Goal: Task Accomplishment & Management: Complete application form

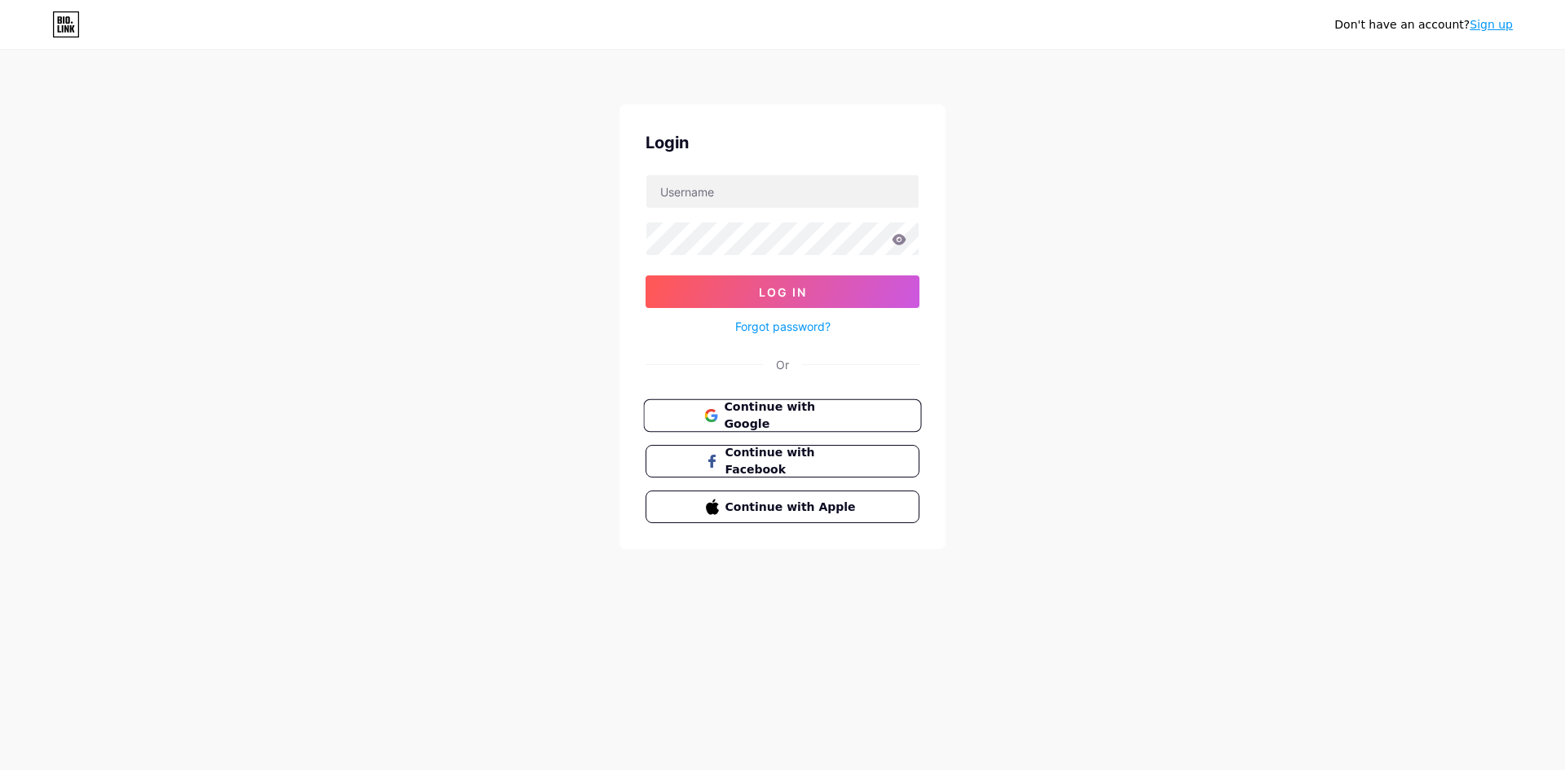
click at [795, 414] on span "Continue with Google" at bounding box center [792, 416] width 136 height 35
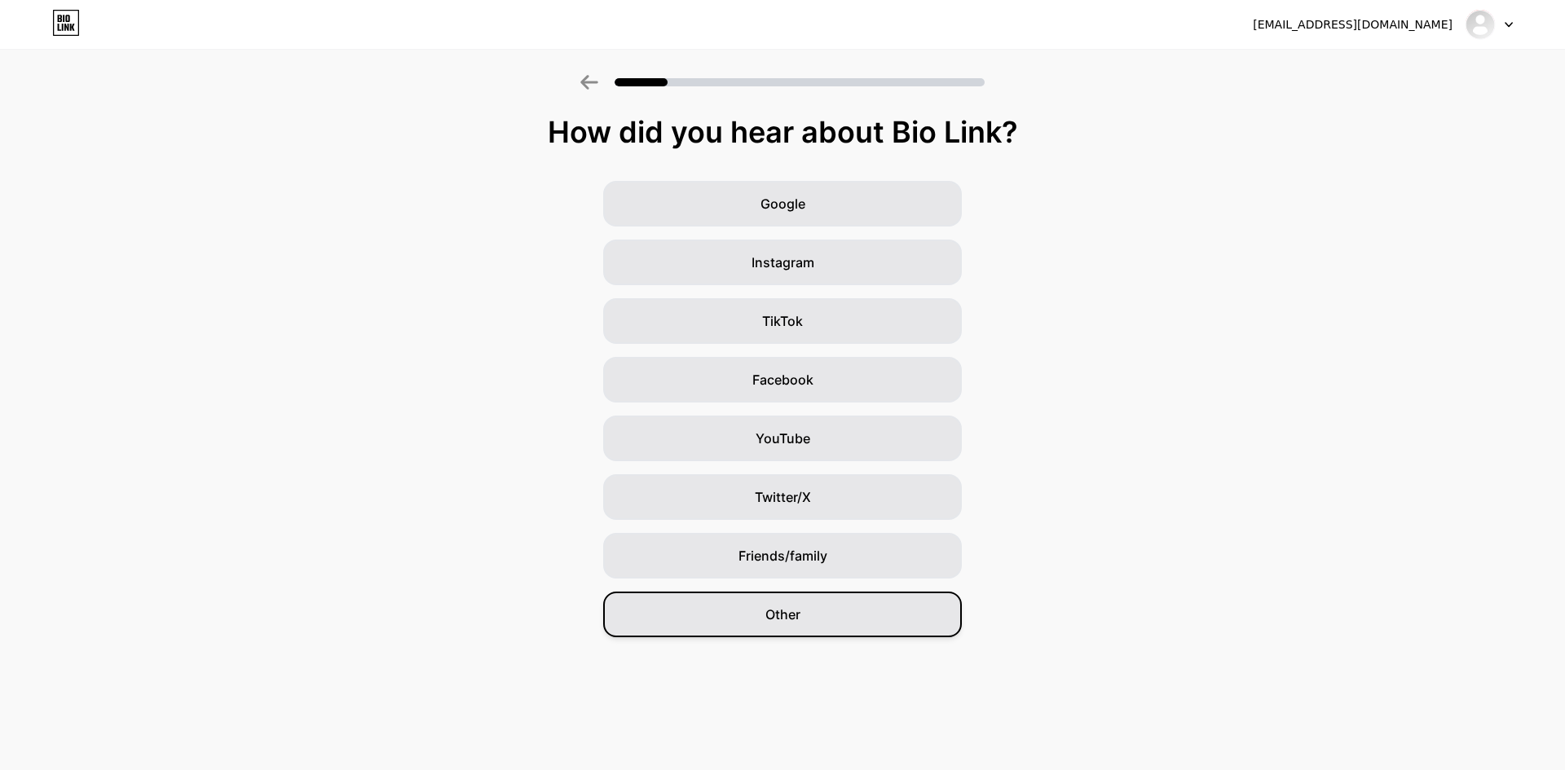
click at [847, 619] on div "Other" at bounding box center [782, 615] width 359 height 46
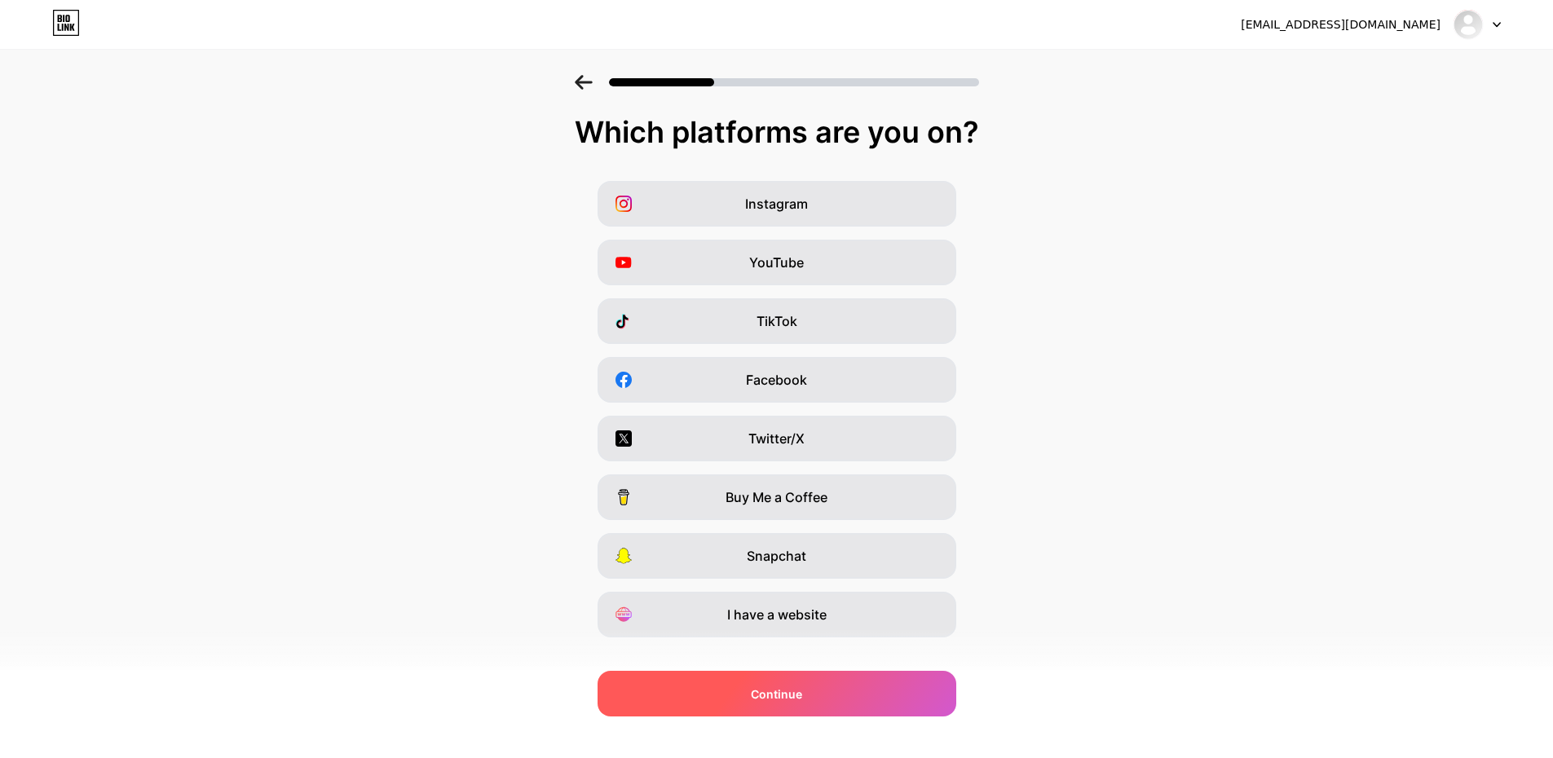
click at [767, 704] on div "Continue" at bounding box center [777, 694] width 359 height 46
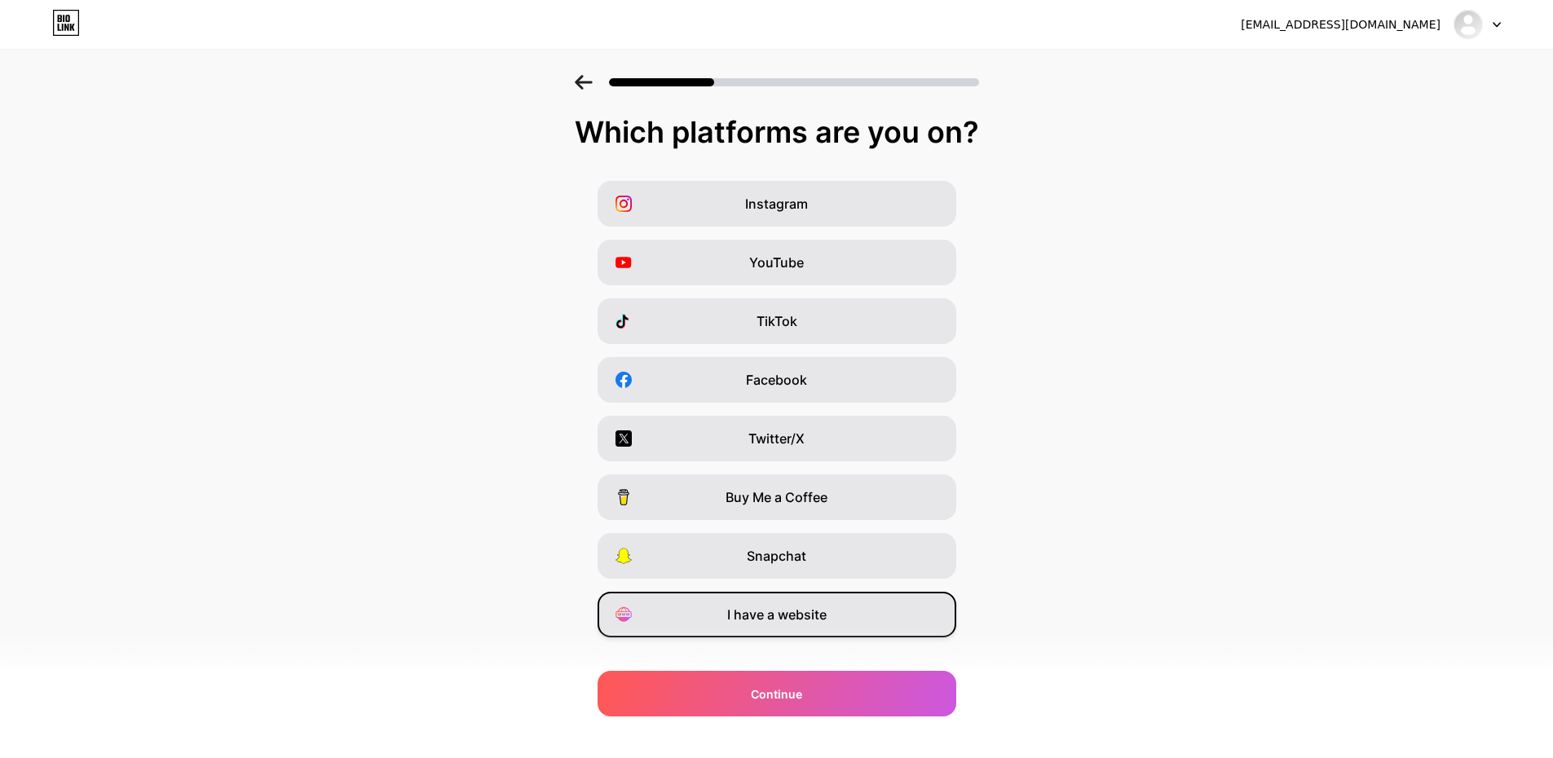
click at [827, 617] on span "I have a website" at bounding box center [776, 615] width 99 height 20
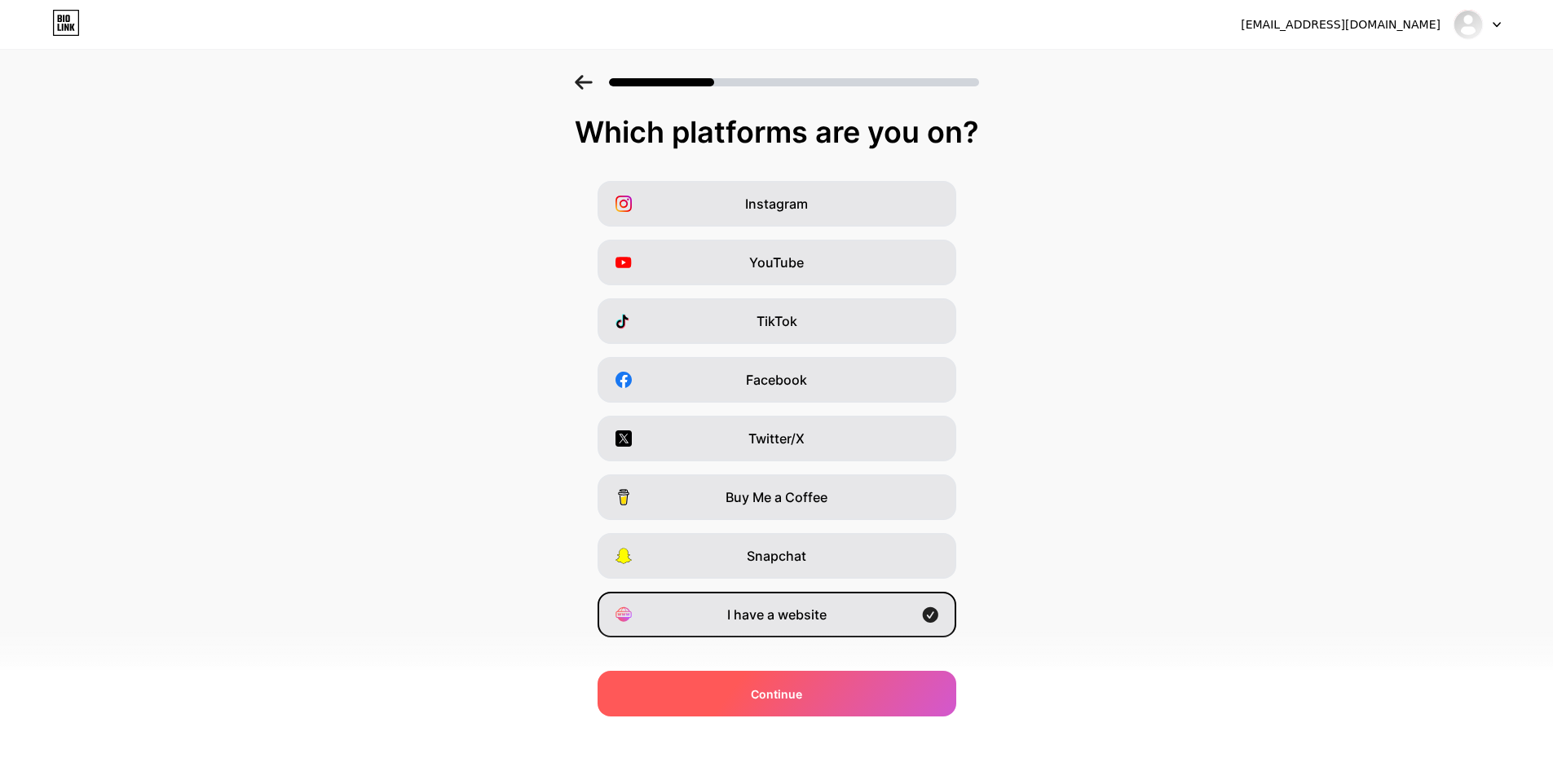
click at [760, 680] on div "Continue" at bounding box center [777, 694] width 359 height 46
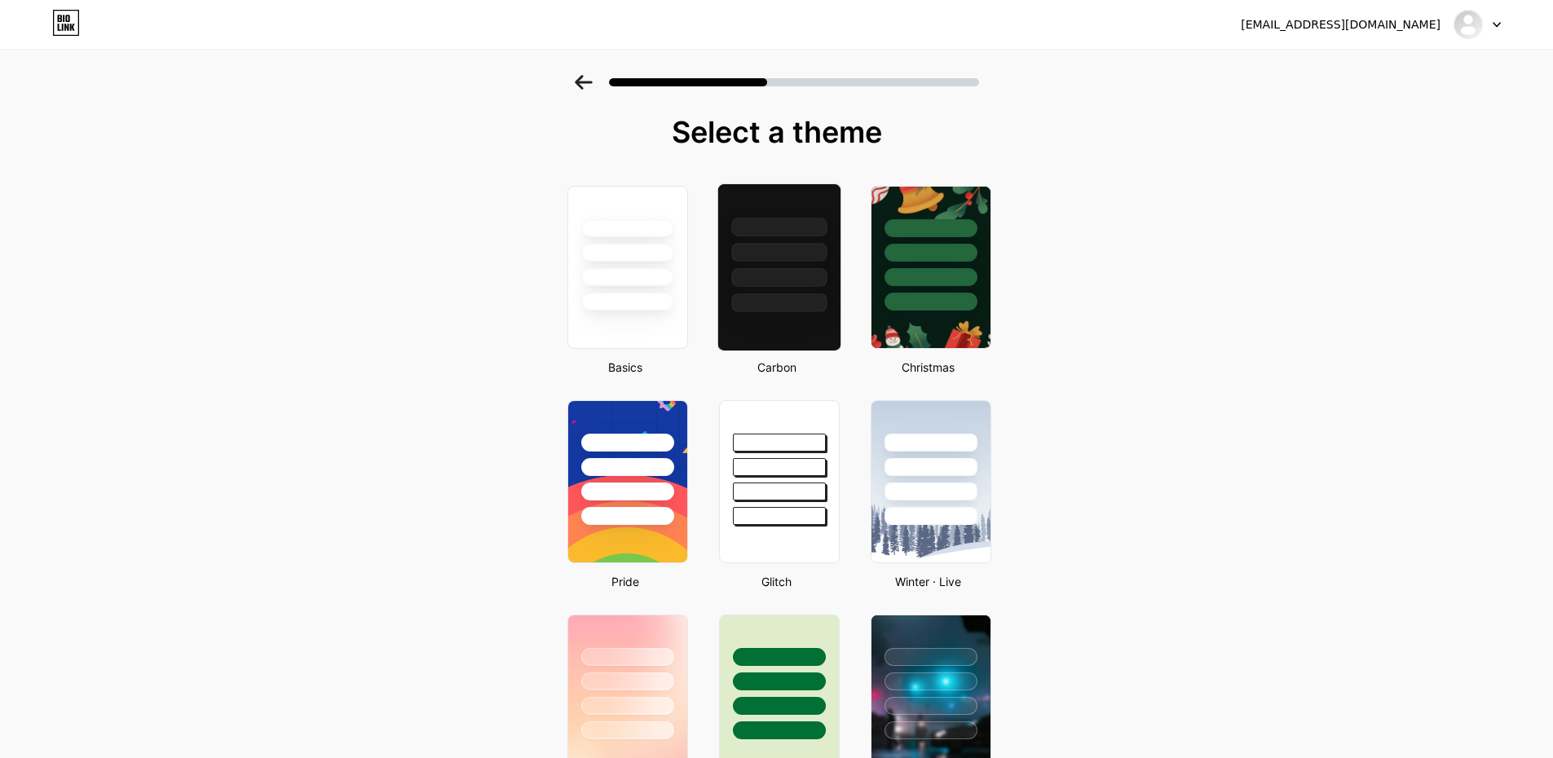
click at [817, 266] on div at bounding box center [778, 248] width 122 height 128
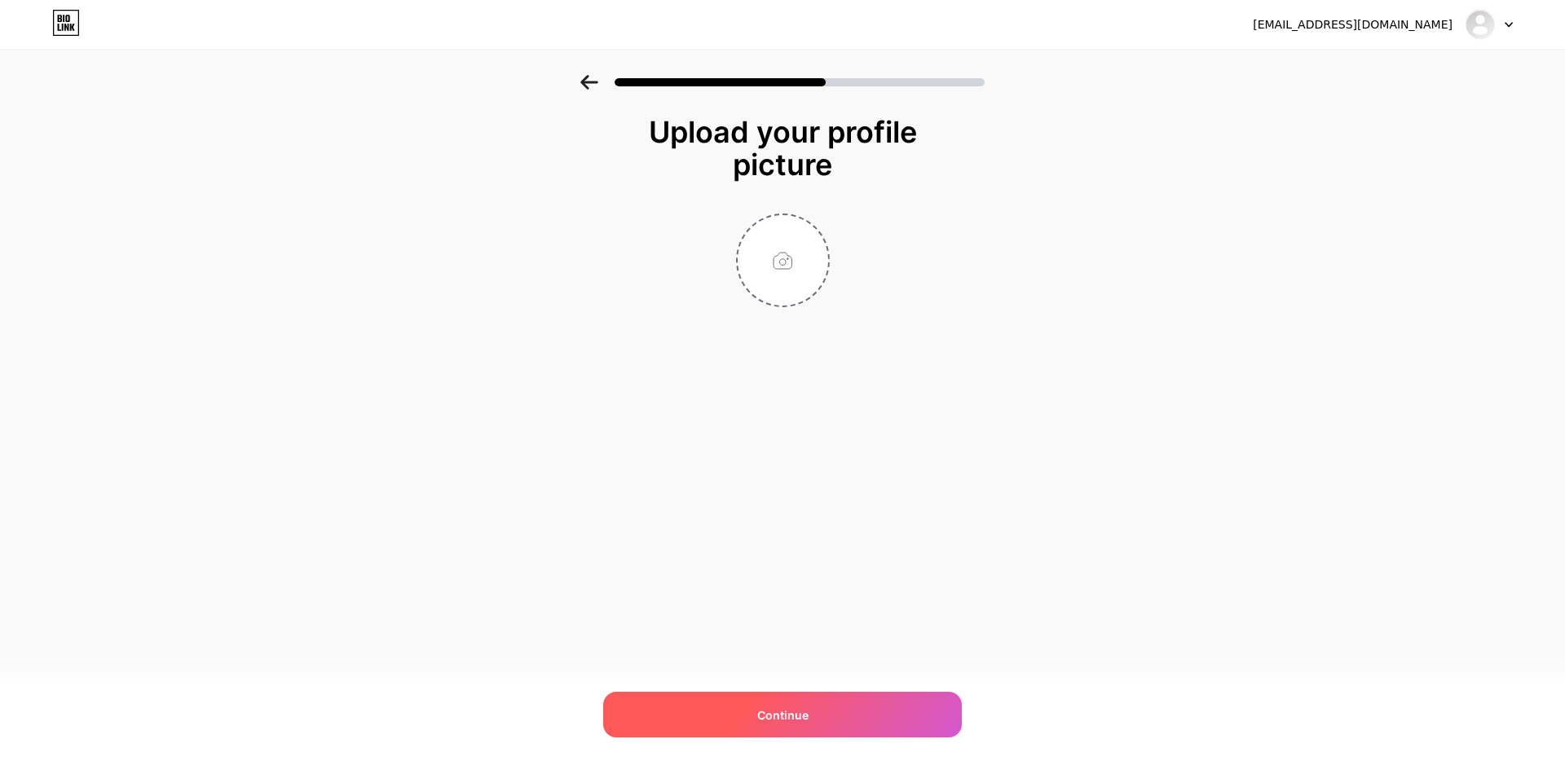
click at [792, 712] on span "Continue" at bounding box center [782, 715] width 51 height 17
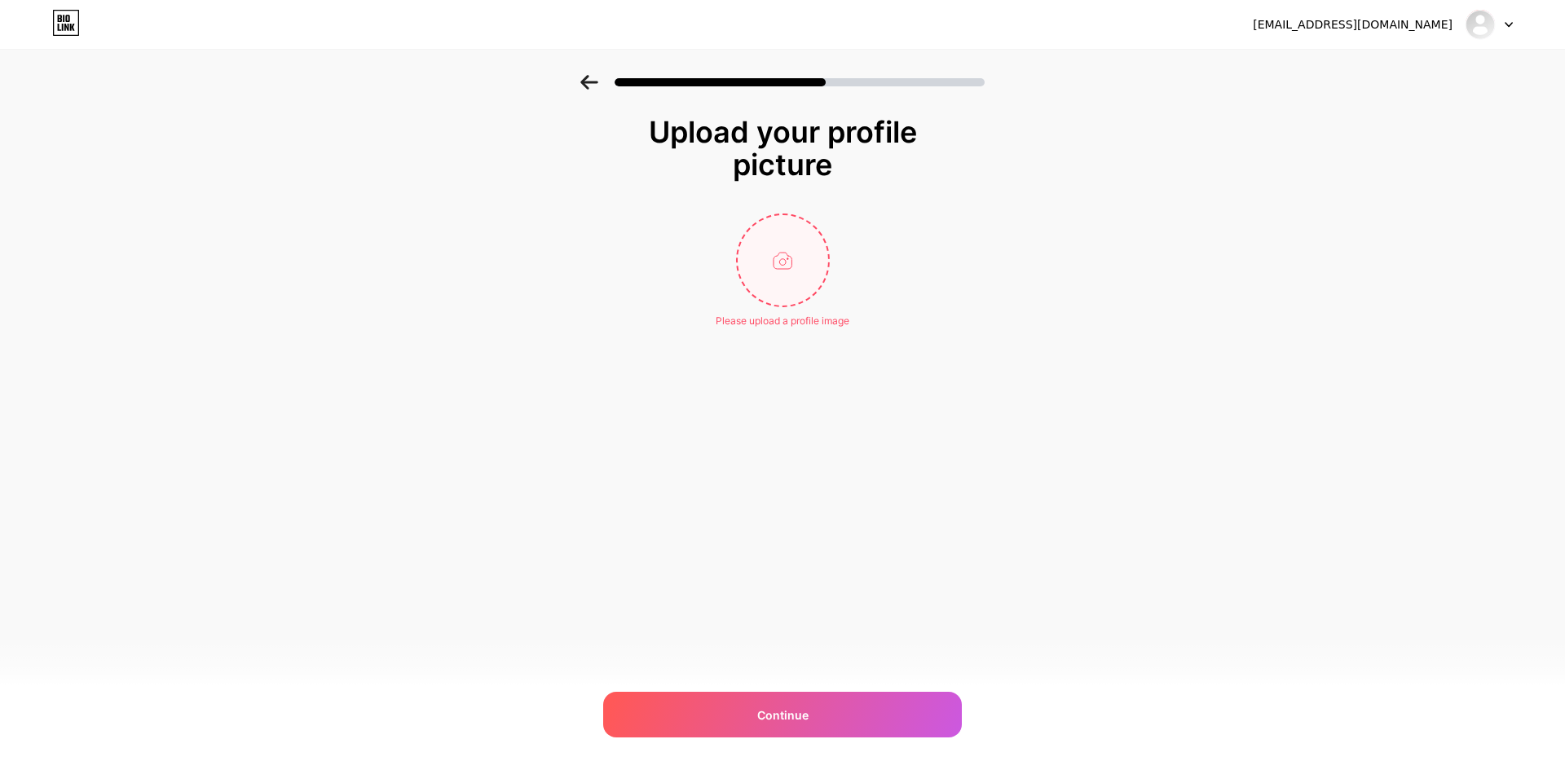
click at [783, 285] on input "file" at bounding box center [783, 260] width 90 height 90
type input "C:\fakepath\MALANG.png"
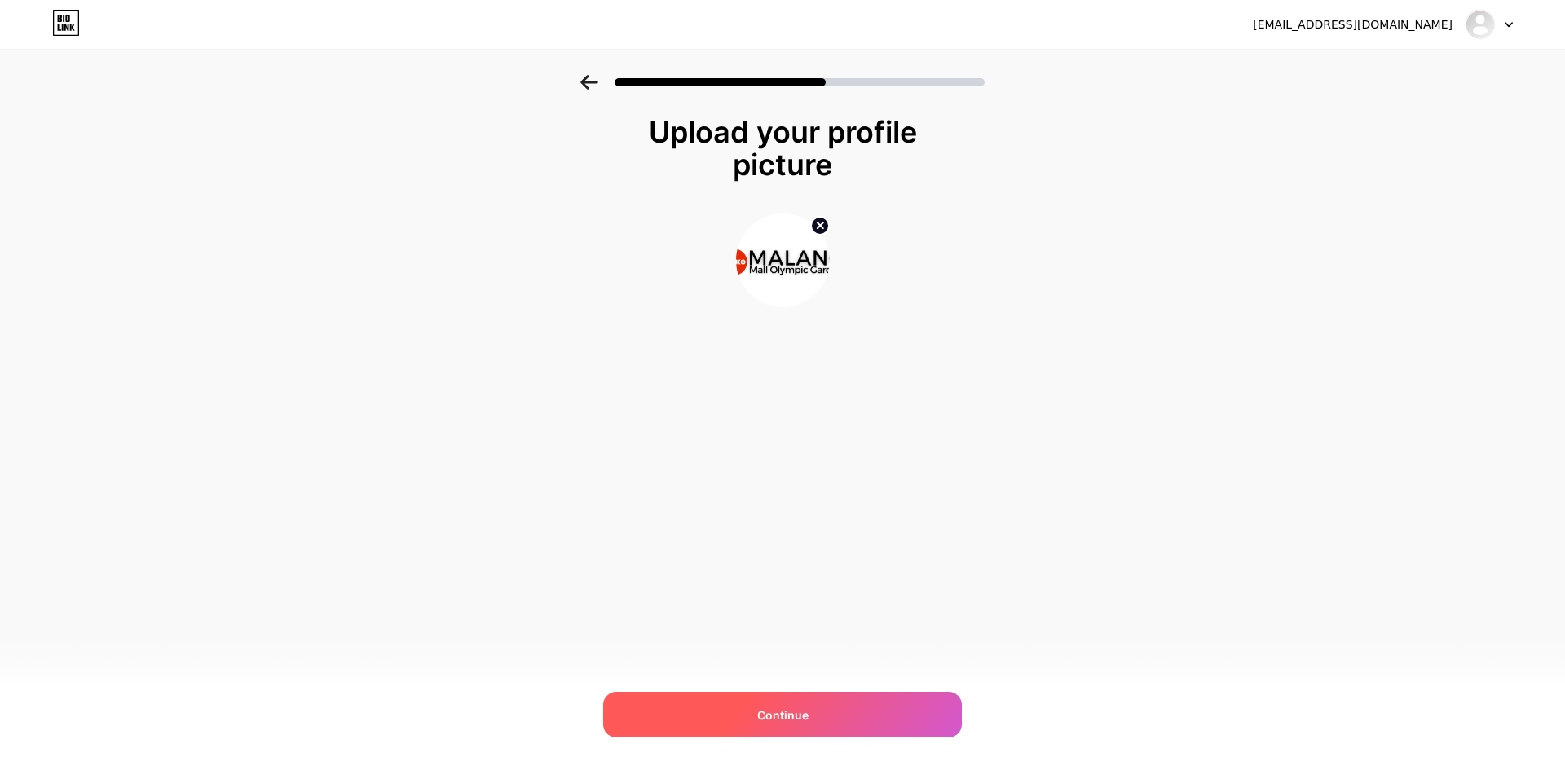
click at [786, 716] on span "Continue" at bounding box center [782, 715] width 51 height 17
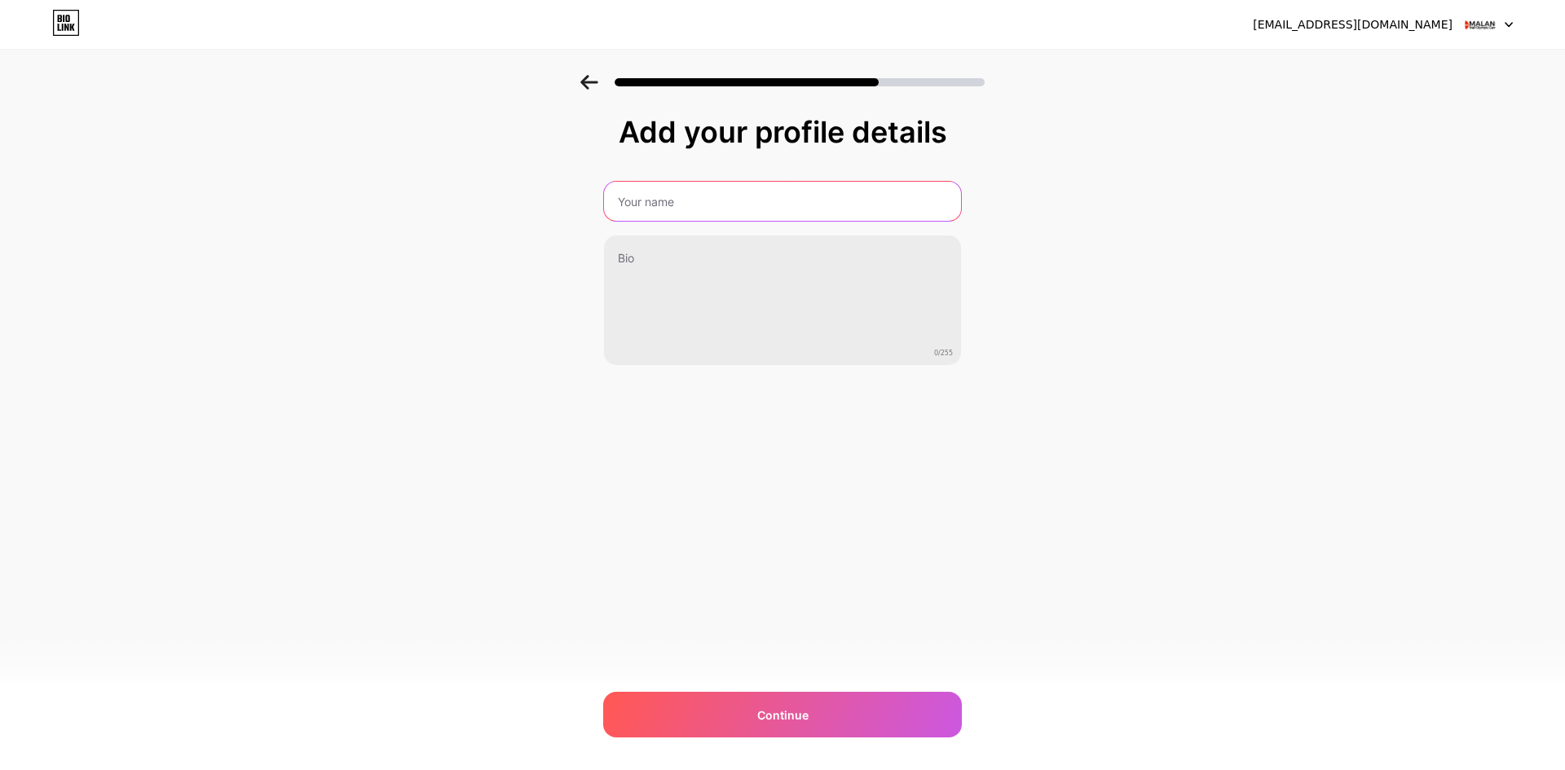
click at [771, 192] on input "text" at bounding box center [782, 201] width 357 height 39
type input "AZKO MALANG"
click at [867, 756] on div "ilhamakbar94@gmail.com Logout Link Copied Add your profile details AZKO MALANG …" at bounding box center [782, 385] width 1565 height 770
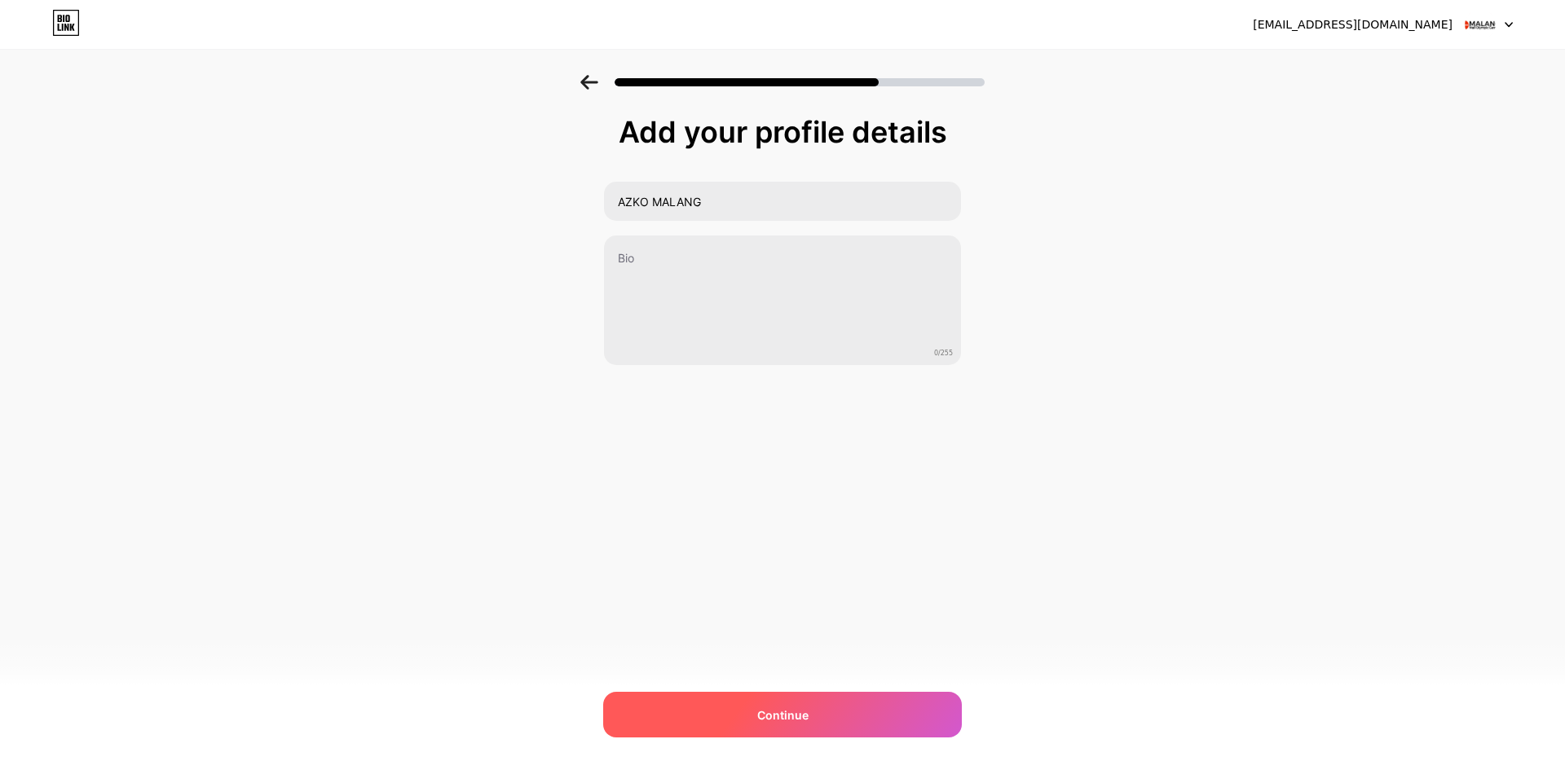
click at [869, 722] on div "Continue" at bounding box center [782, 715] width 359 height 46
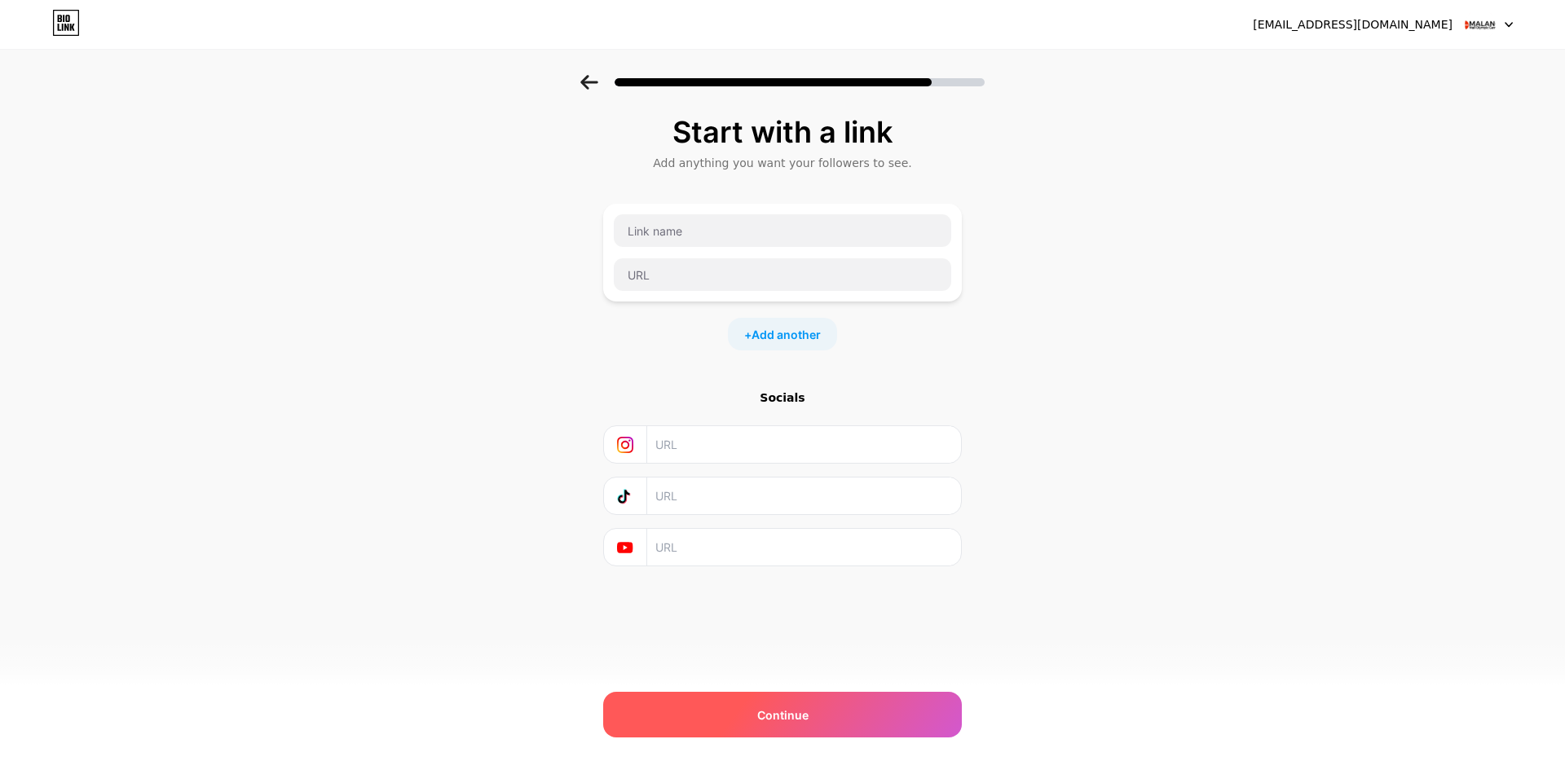
click at [764, 697] on div "Continue" at bounding box center [782, 715] width 359 height 46
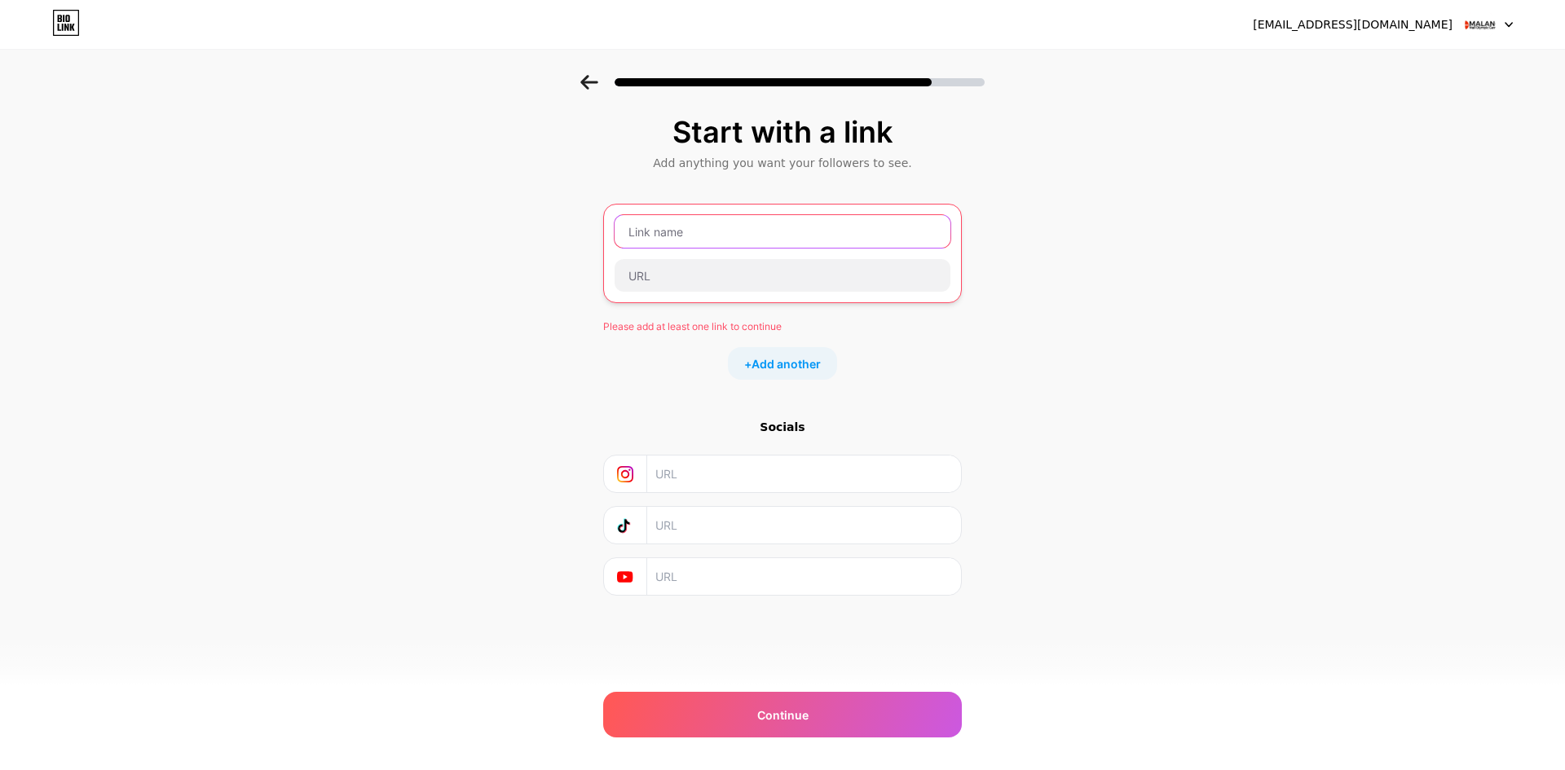
click at [774, 234] on input "text" at bounding box center [783, 231] width 336 height 33
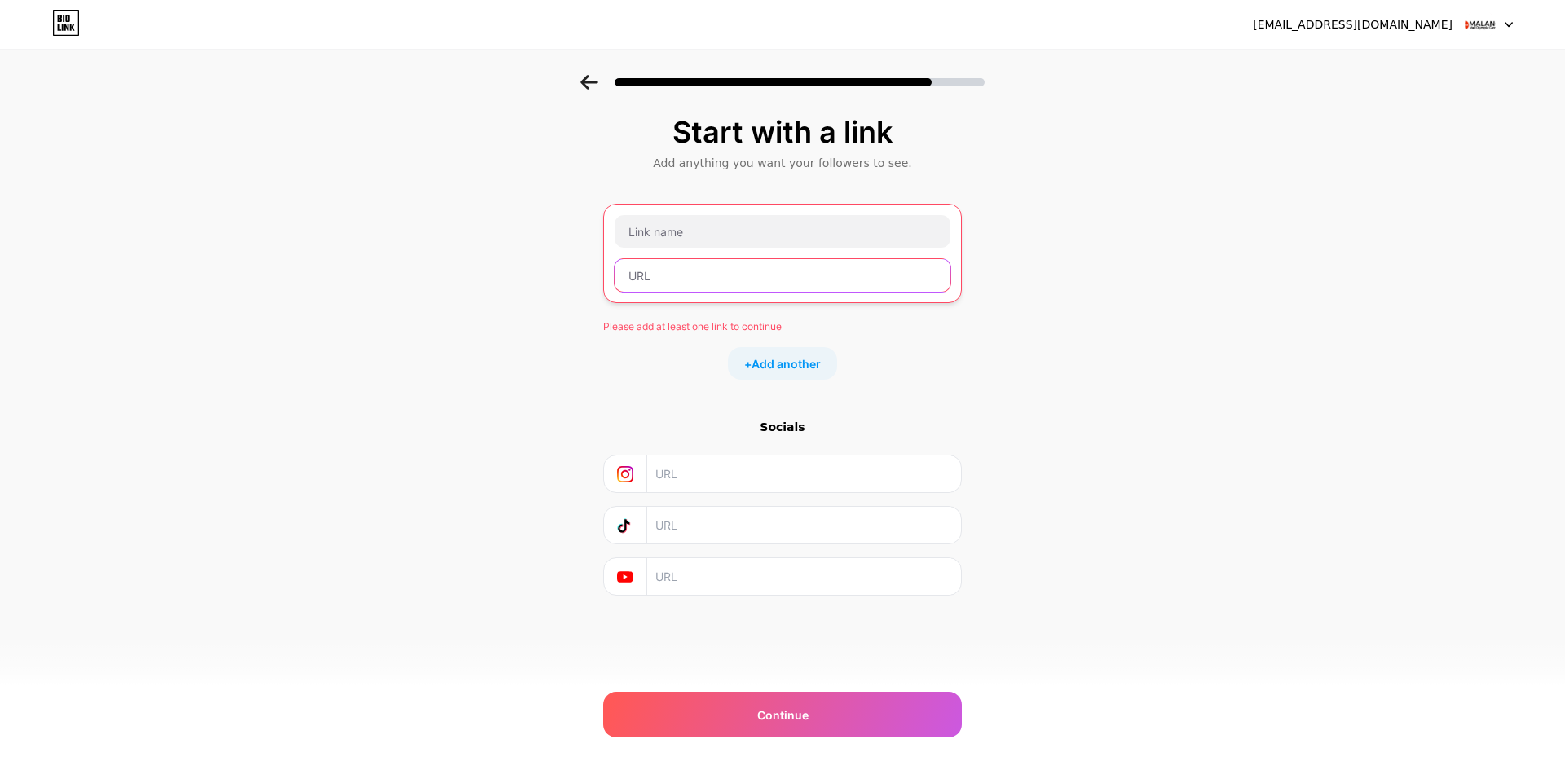
click at [713, 263] on input "text" at bounding box center [783, 275] width 336 height 33
paste input "https://docs.google.com/spreadsheets/d/1-hl0AREGBbLaWISSIX_JR-SwOEVE-vh2daTPNlO…"
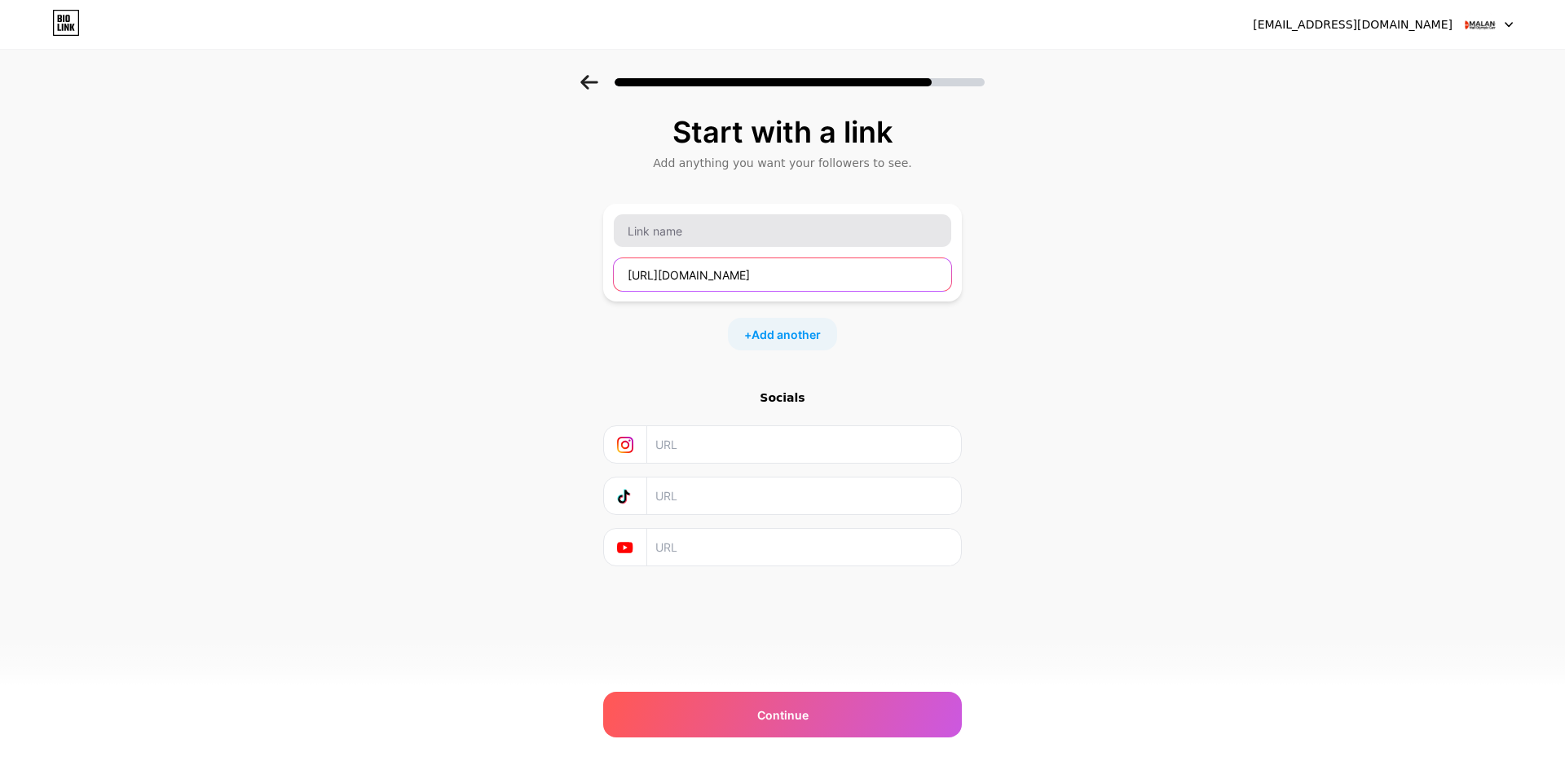
type input "https://docs.google.com/spreadsheets/d/1-hl0AREGBbLaWISSIX_JR-SwOEVE-vh2daTPNlO…"
click at [694, 229] on input "text" at bounding box center [783, 230] width 338 height 33
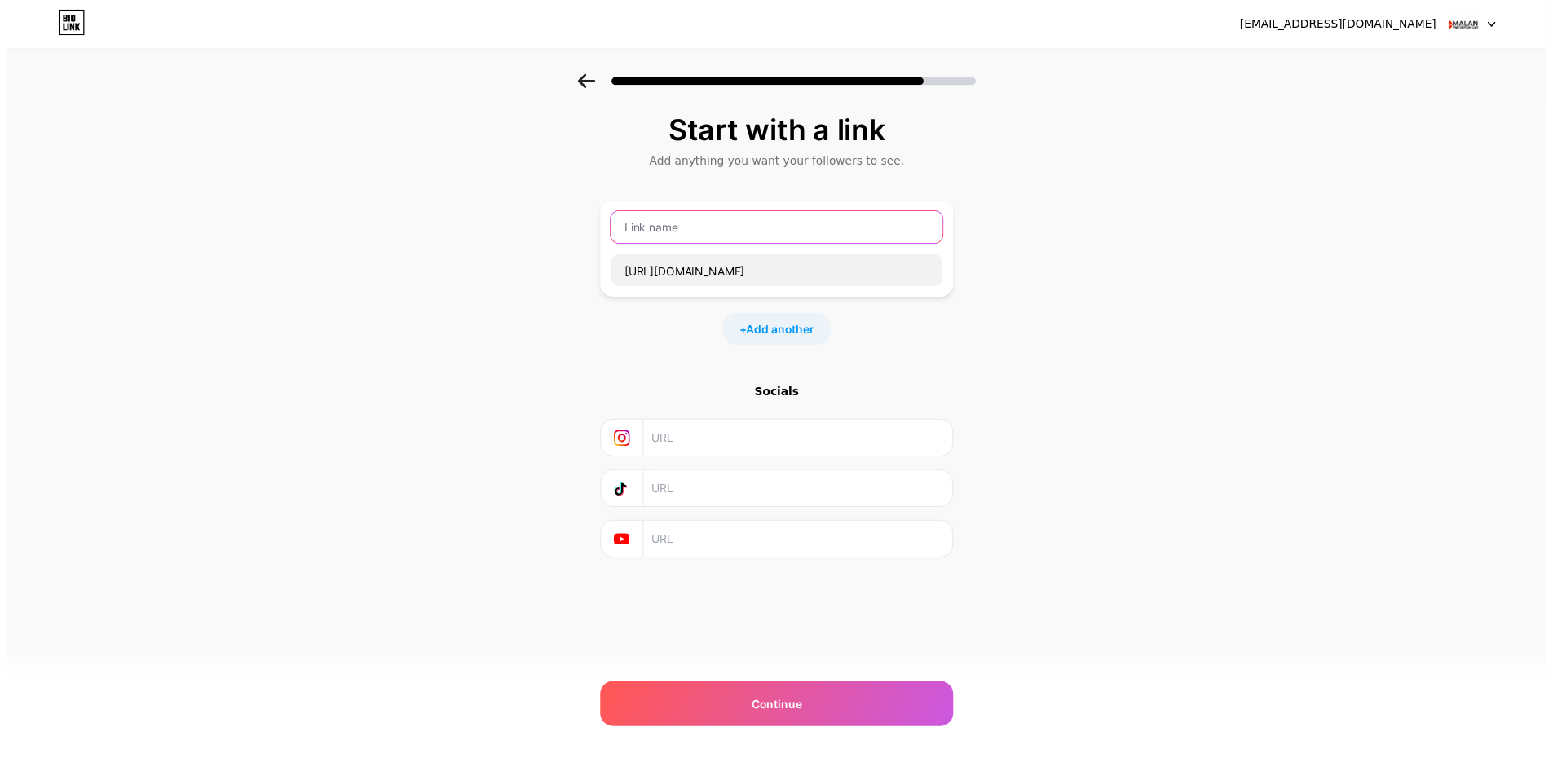
scroll to position [0, 0]
type input "s"
type input "SCHEDULE A328"
click at [779, 335] on span "Add another" at bounding box center [786, 334] width 69 height 17
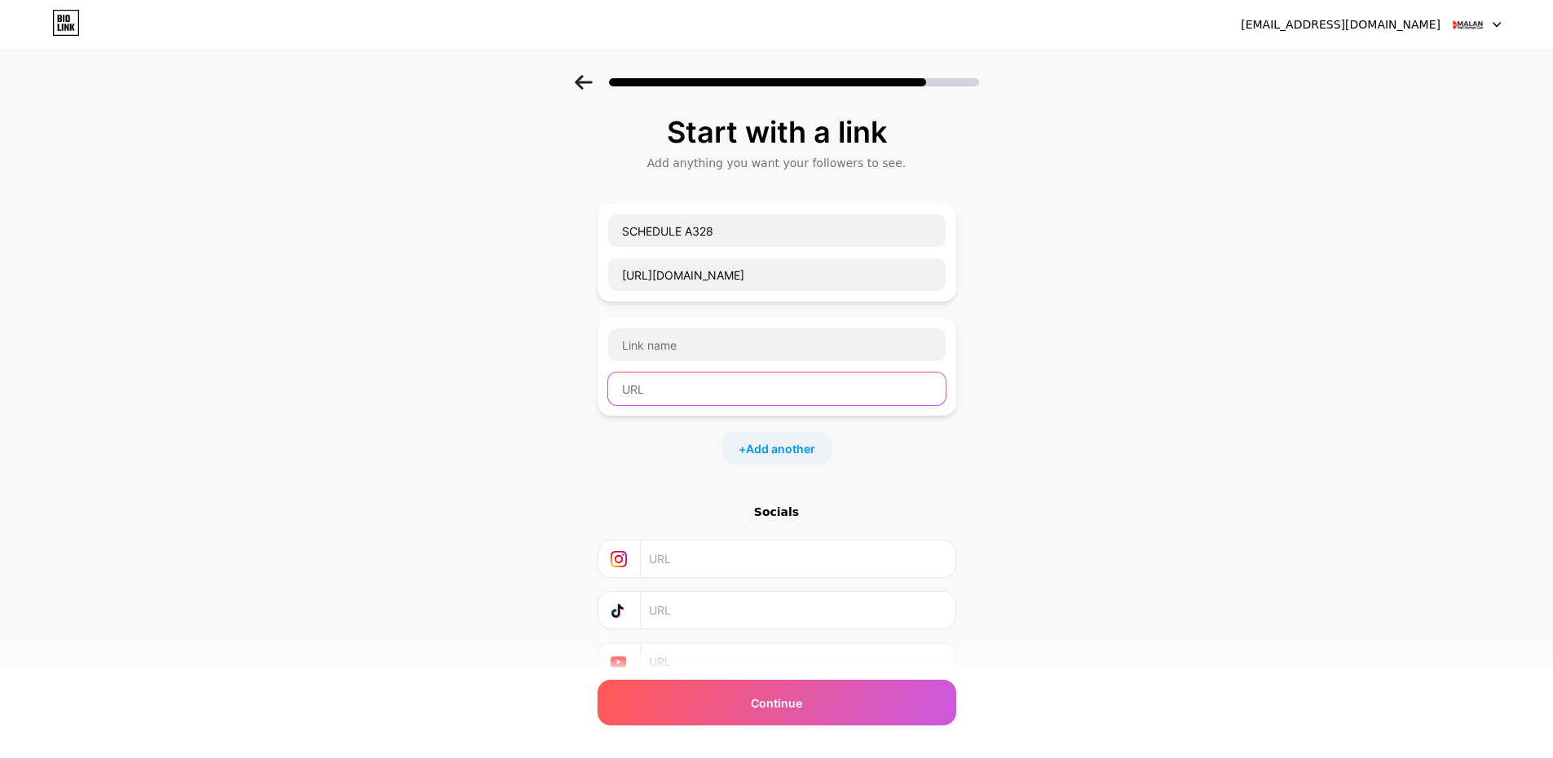
click at [699, 385] on input "text" at bounding box center [777, 389] width 338 height 33
paste input "https://docs.google.com/spreadsheets/d/1JjpIriPllTqeVflESIyl4tLhcvZzLGQjHIznjAD…"
type input "https://docs.google.com/spreadsheets/d/1JjpIriPllTqeVflESIyl4tLhcvZzLGQjHIznjAD…"
click at [700, 347] on input "text" at bounding box center [777, 345] width 338 height 33
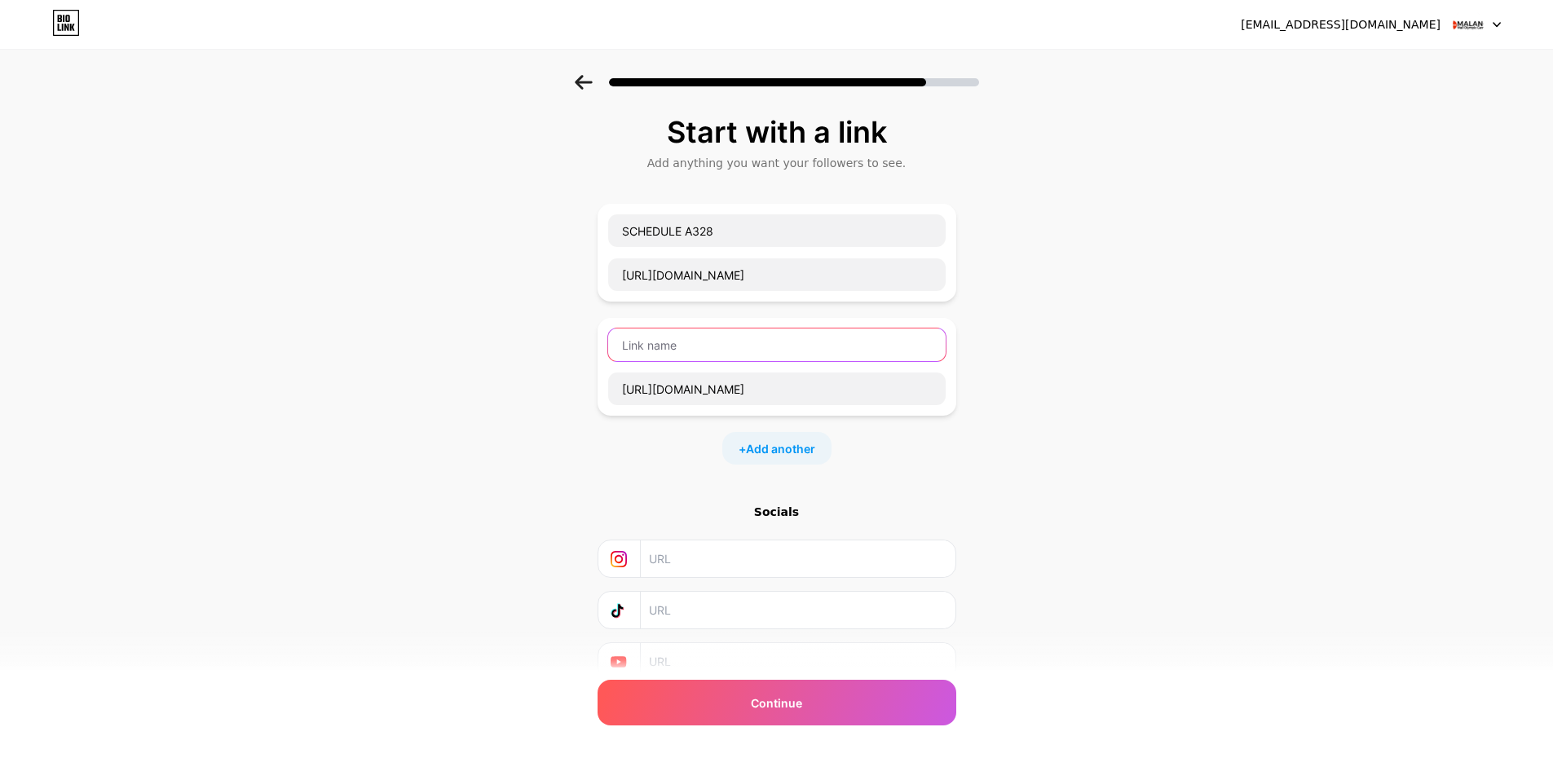
scroll to position [0, 0]
type input "OUTBOND"
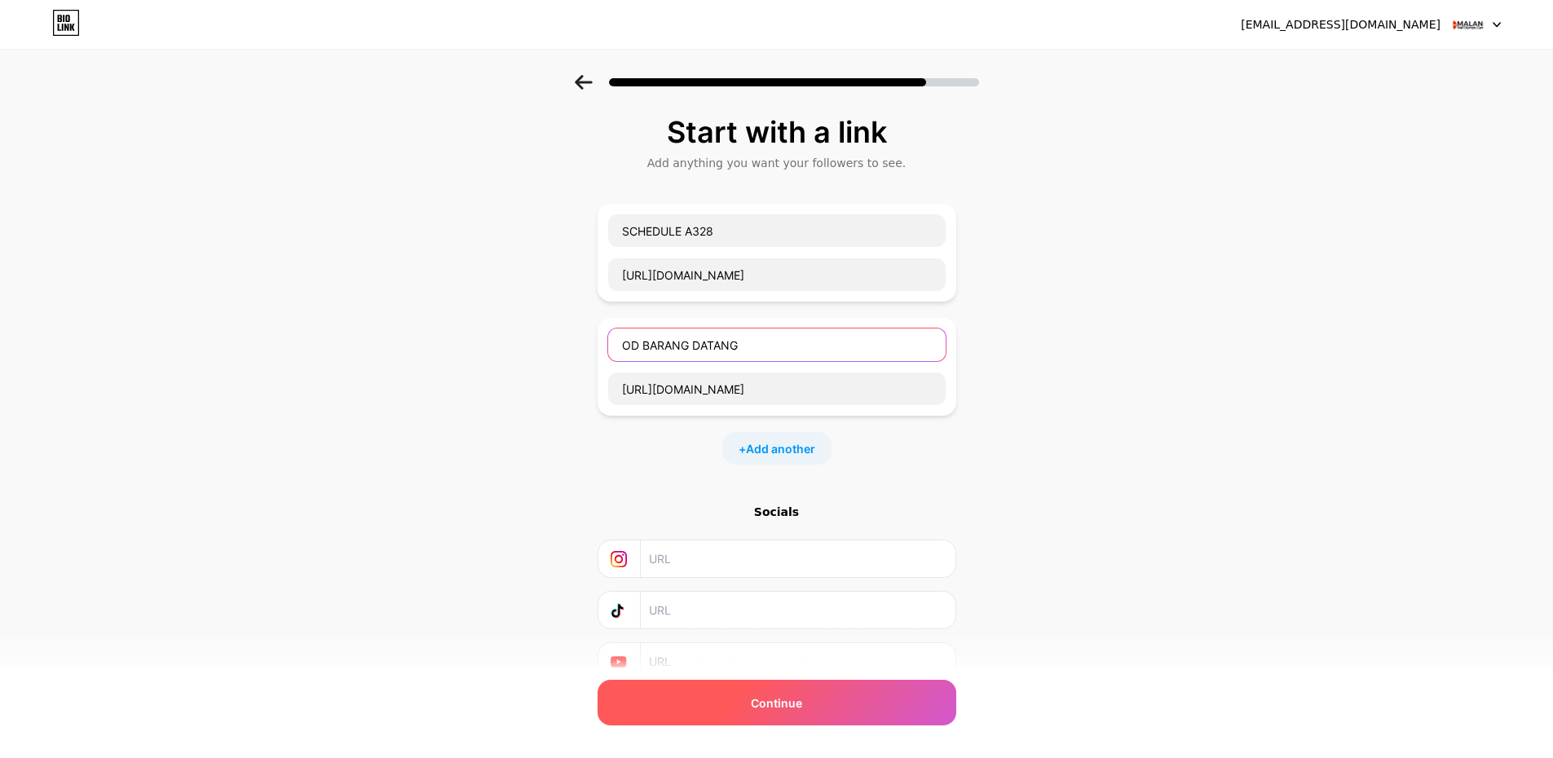
type input "OD BARANG DATANG"
click at [802, 704] on span "Continue" at bounding box center [776, 703] width 51 height 17
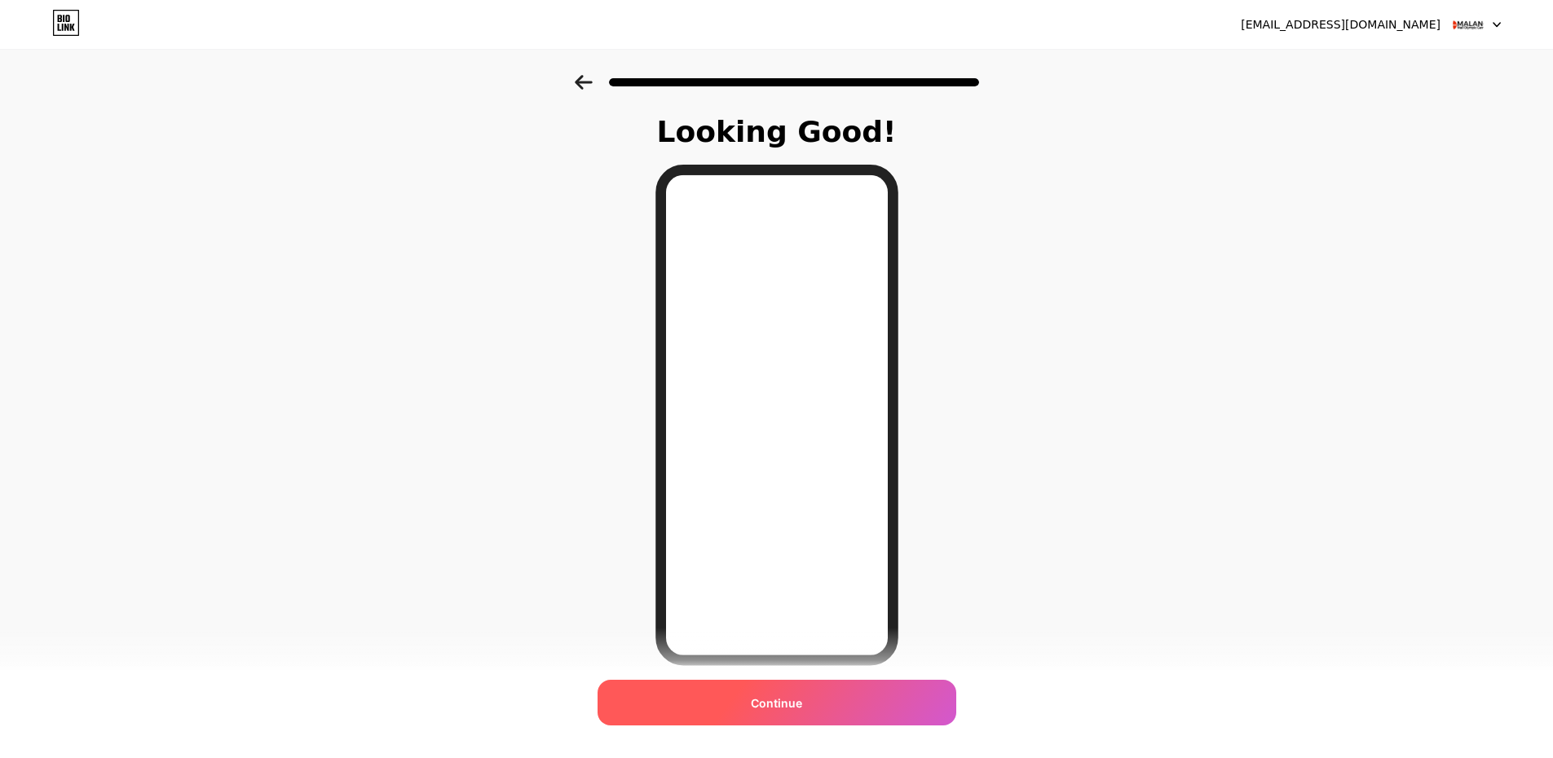
click at [802, 706] on span "Continue" at bounding box center [776, 703] width 51 height 17
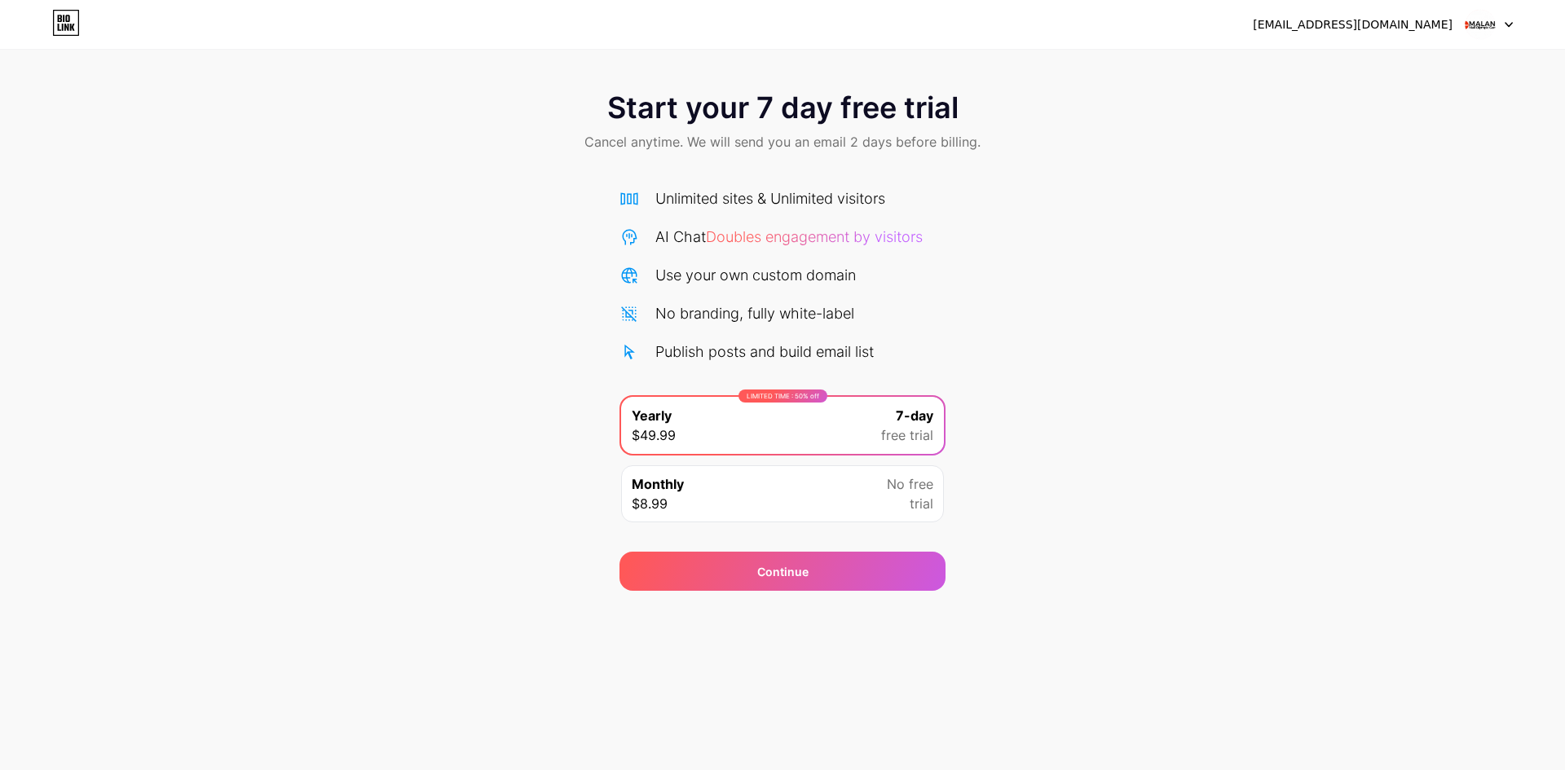
click at [1456, 211] on div "Start your 7 day free trial Cancel anytime. We will send you an email 2 days be…" at bounding box center [782, 333] width 1565 height 516
click at [1497, 31] on div at bounding box center [1489, 24] width 47 height 29
click at [61, 25] on icon at bounding box center [66, 23] width 28 height 26
